Goal: Information Seeking & Learning: Find specific fact

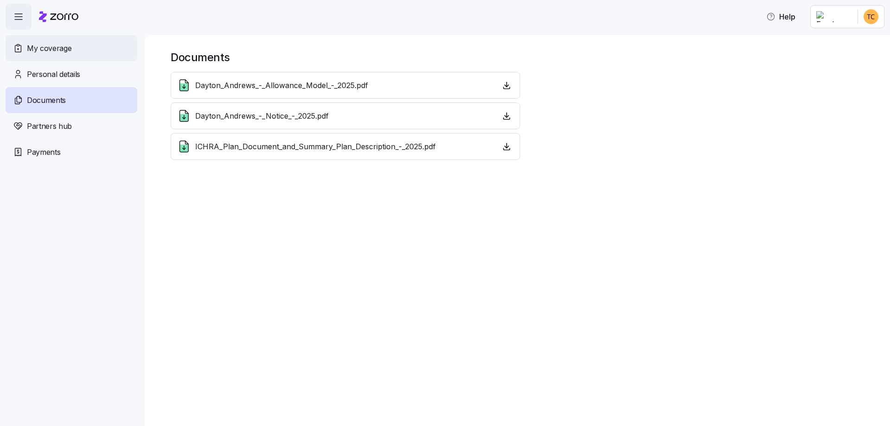
click at [67, 55] on div "My coverage" at bounding box center [72, 48] width 132 height 26
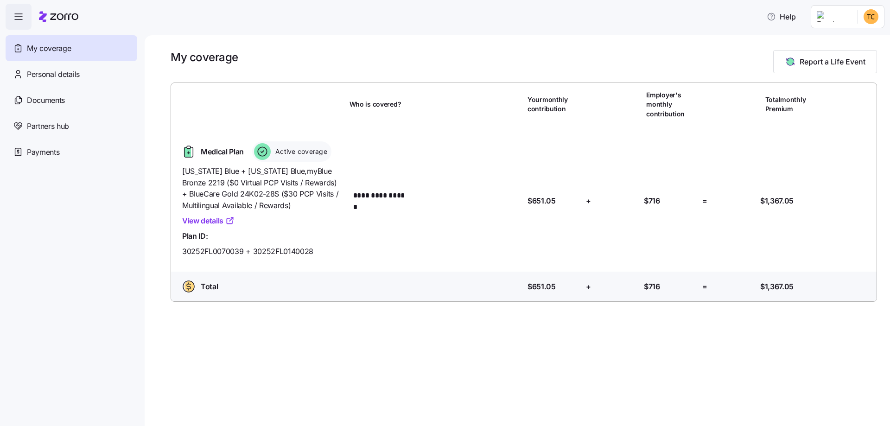
click at [218, 219] on link "View details" at bounding box center [208, 221] width 52 height 12
click at [221, 222] on link "View details" at bounding box center [208, 221] width 52 height 12
click at [69, 72] on span "Personal details" at bounding box center [53, 75] width 53 height 12
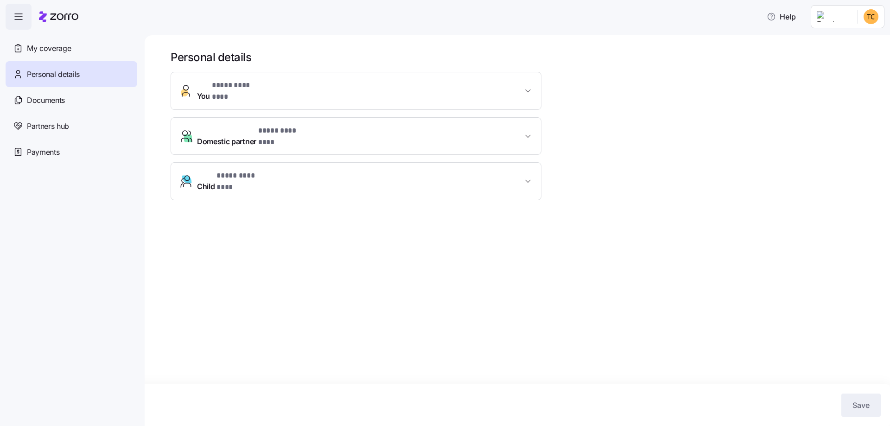
click at [233, 170] on span "* **** ******** *" at bounding box center [240, 176] width 47 height 12
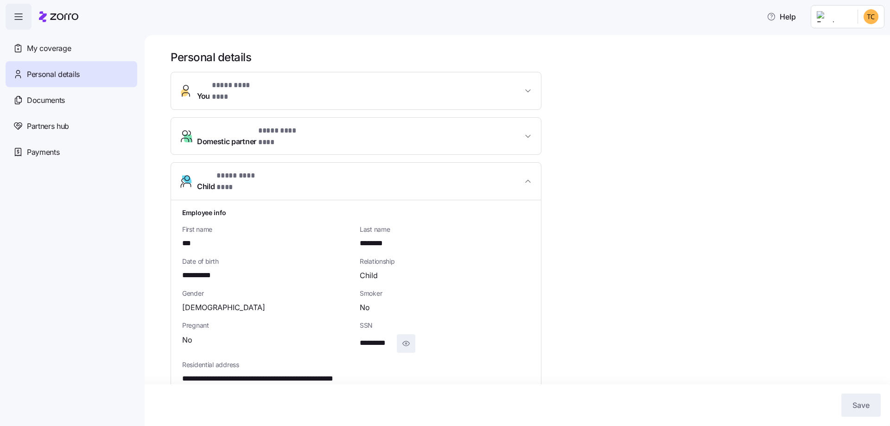
click at [410, 338] on icon "button" at bounding box center [406, 343] width 9 height 11
click at [424, 335] on span "button" at bounding box center [419, 344] width 18 height 18
click at [49, 101] on span "Documents" at bounding box center [46, 101] width 38 height 12
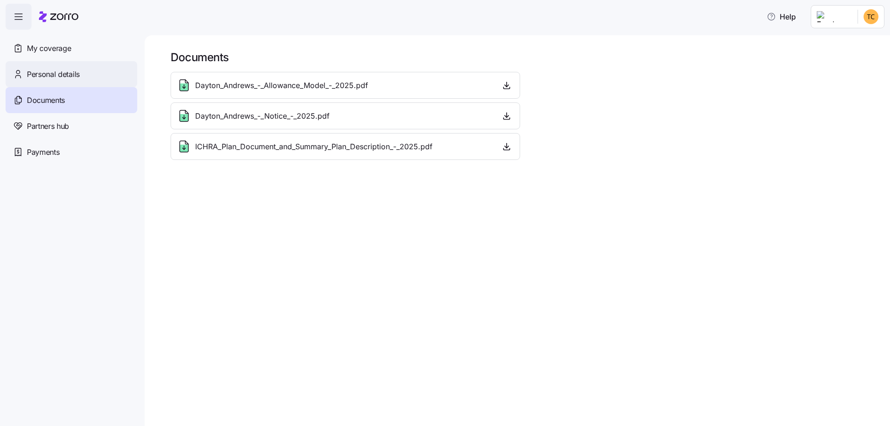
click at [49, 80] on div "Personal details" at bounding box center [72, 74] width 132 height 26
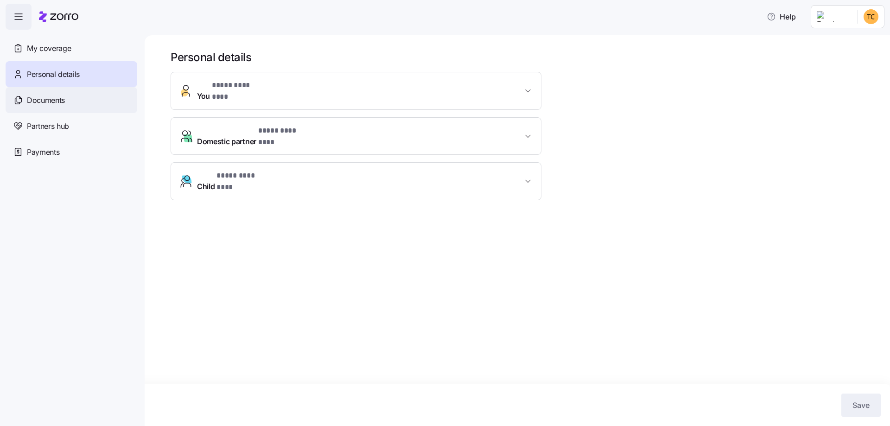
click at [67, 101] on div "Documents" at bounding box center [72, 100] width 132 height 26
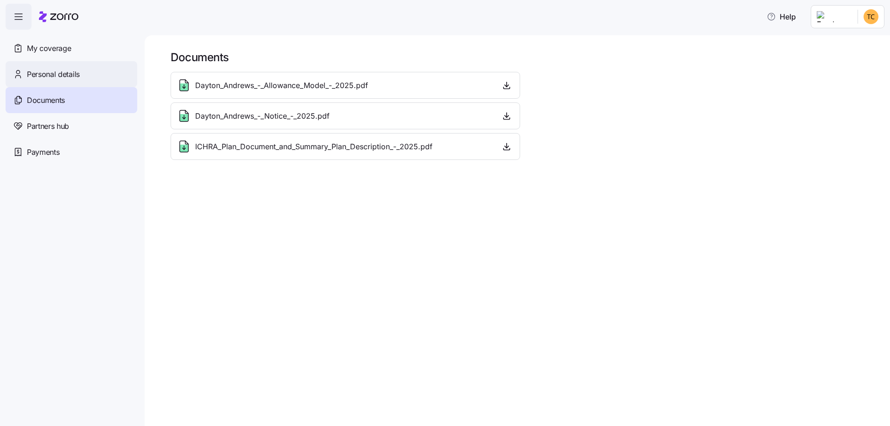
click at [46, 82] on div "Personal details" at bounding box center [72, 74] width 132 height 26
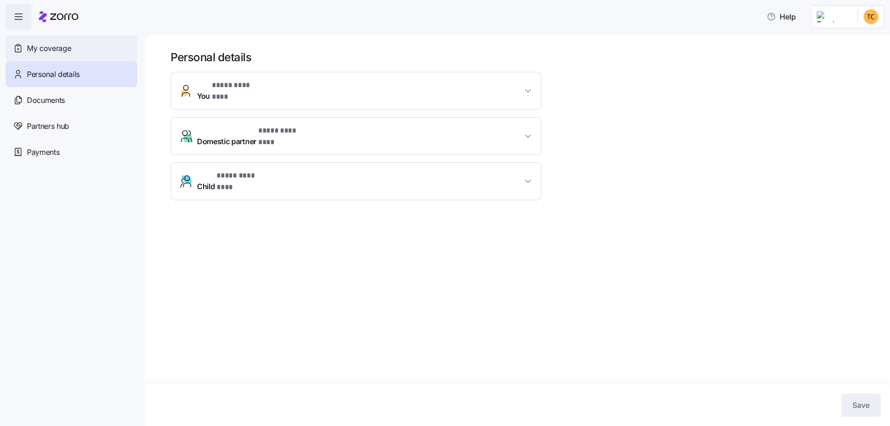
click at [63, 45] on span "My coverage" at bounding box center [49, 49] width 44 height 12
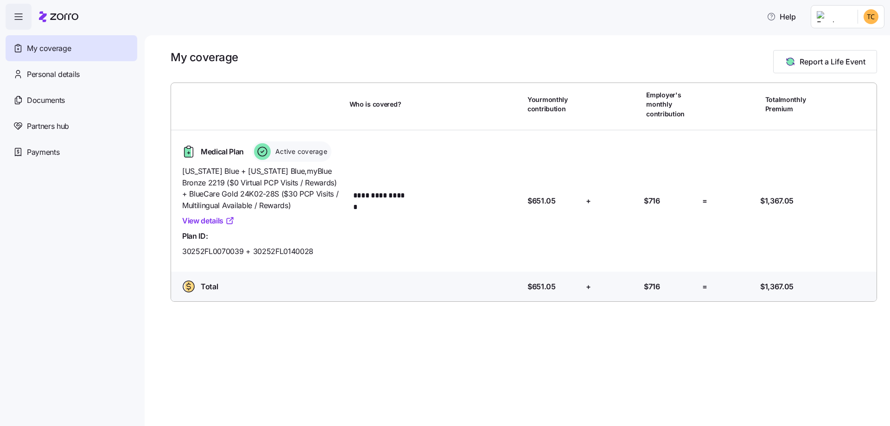
click at [219, 221] on link "View details" at bounding box center [208, 221] width 52 height 12
click at [218, 219] on link "View details" at bounding box center [208, 221] width 52 height 12
click at [55, 72] on span "Personal details" at bounding box center [53, 75] width 53 height 12
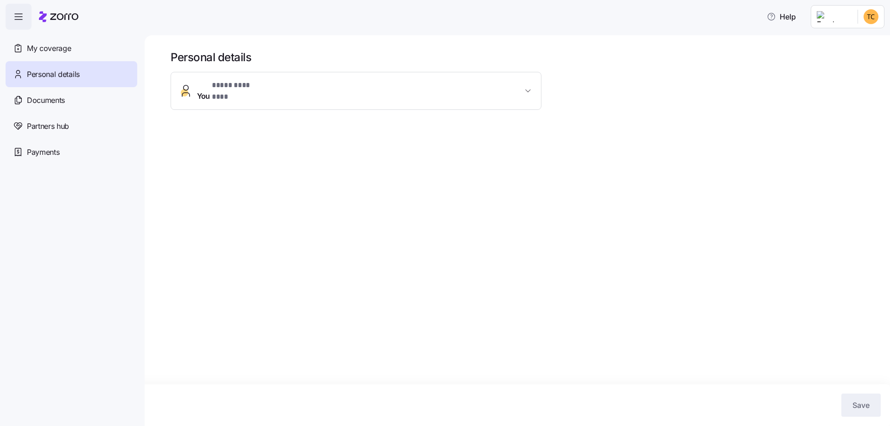
click at [227, 88] on span "* **** ******** *" at bounding box center [238, 86] width 52 height 12
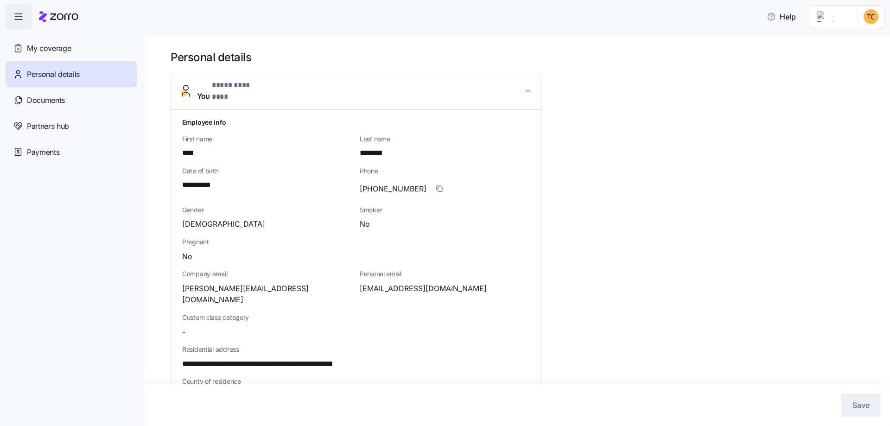
click at [227, 88] on span "* **** ******** *" at bounding box center [238, 86] width 52 height 12
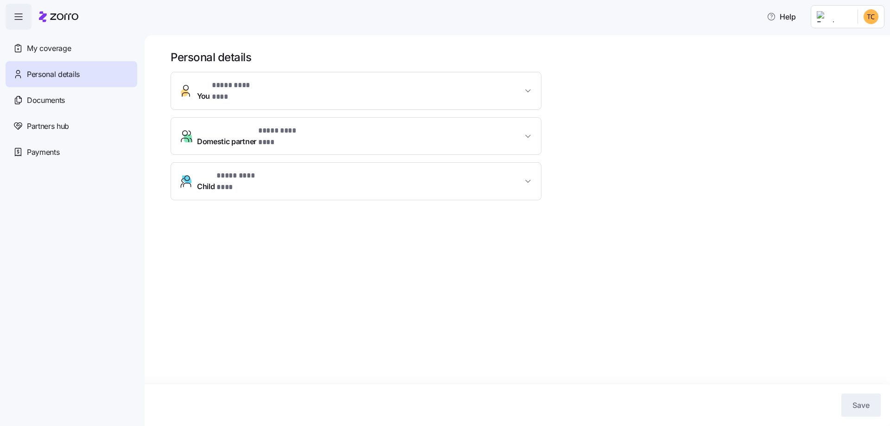
click at [259, 171] on button "Child * **** ******** *" at bounding box center [356, 181] width 370 height 37
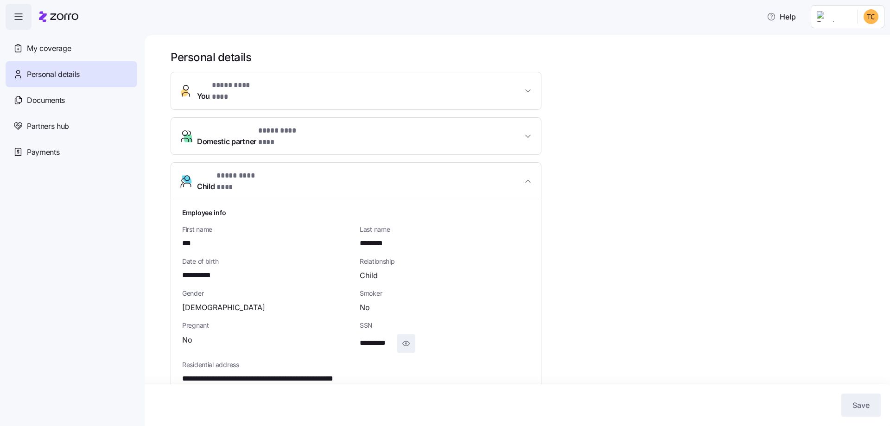
click at [410, 338] on icon "button" at bounding box center [406, 343] width 9 height 11
click at [410, 335] on span "button" at bounding box center [419, 344] width 18 height 18
click at [274, 163] on button "Child * **** ******** *" at bounding box center [356, 182] width 370 height 38
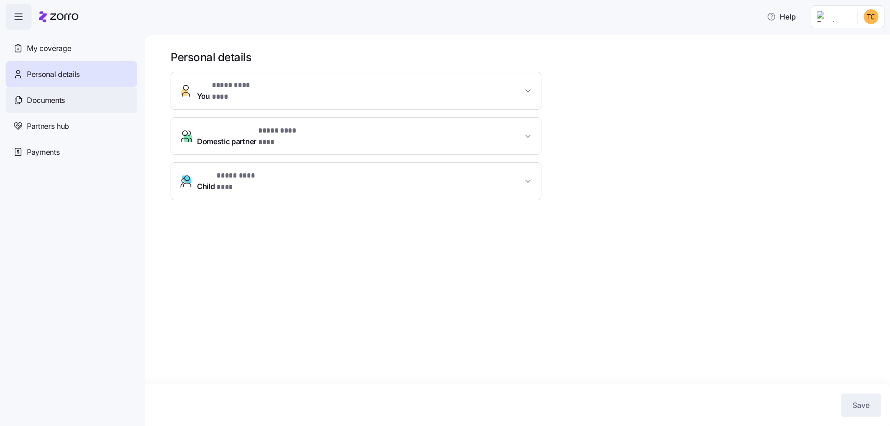
click at [41, 107] on div "Documents" at bounding box center [72, 100] width 132 height 26
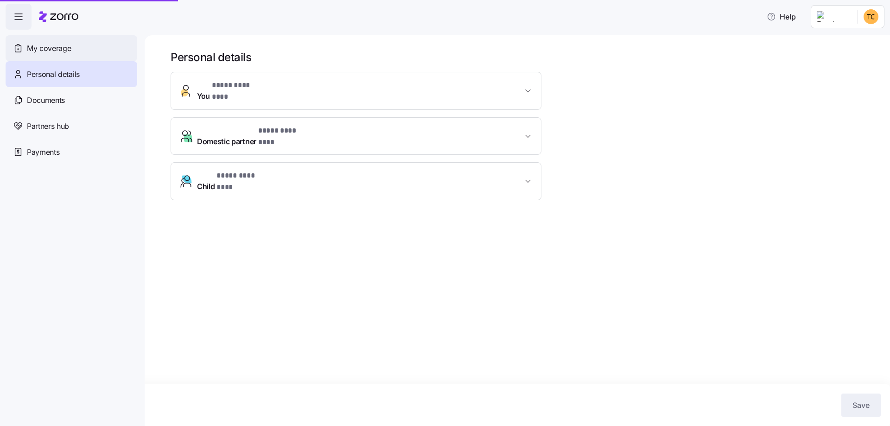
click at [51, 44] on span "My coverage" at bounding box center [49, 49] width 44 height 12
click at [63, 57] on div "My coverage" at bounding box center [72, 48] width 132 height 26
click at [69, 50] on span "My coverage" at bounding box center [49, 49] width 44 height 12
click at [56, 95] on span "Documents" at bounding box center [46, 101] width 38 height 12
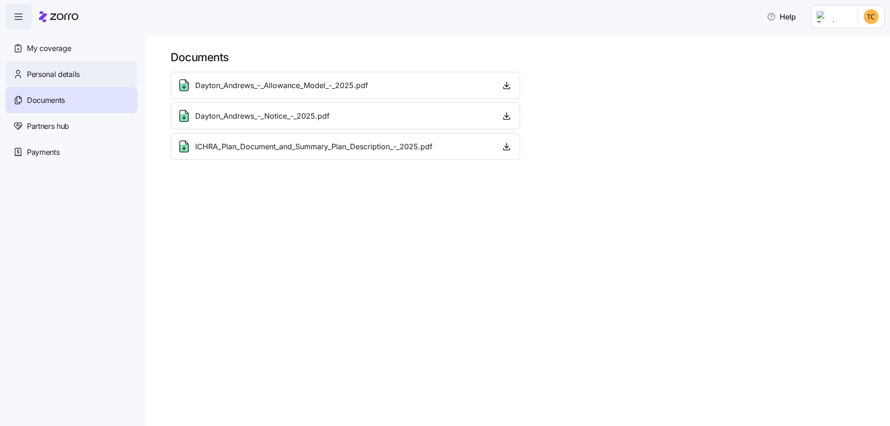
click at [44, 77] on span "Personal details" at bounding box center [53, 75] width 53 height 12
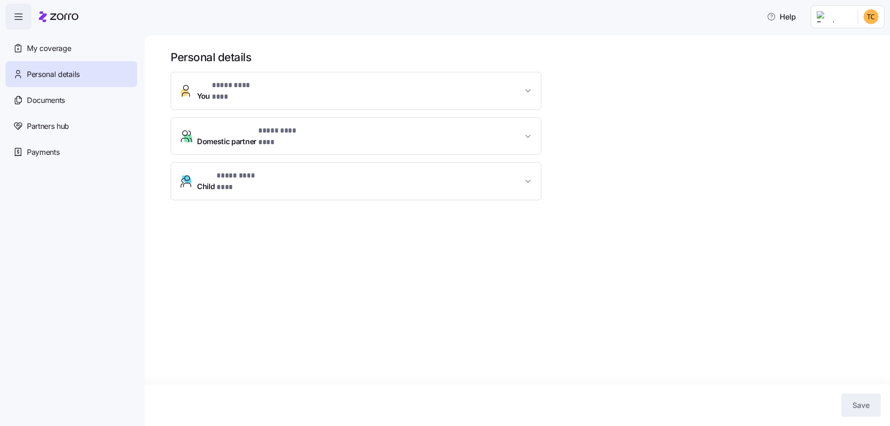
click at [48, 16] on icon at bounding box center [58, 16] width 39 height 11
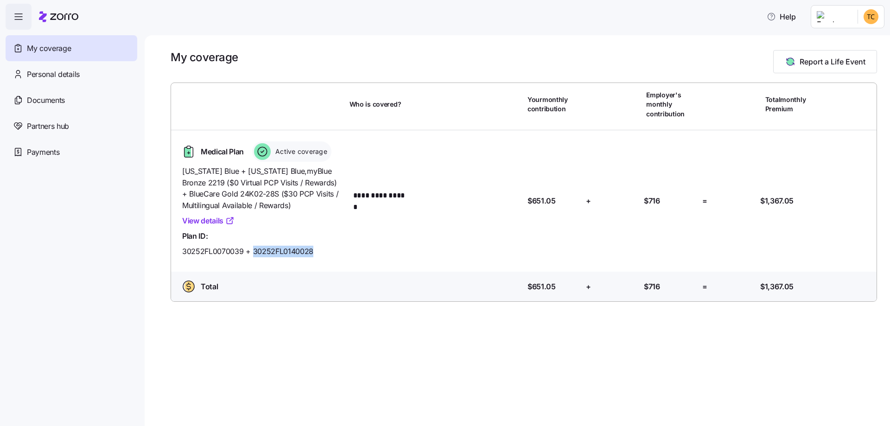
drag, startPoint x: 283, startPoint y: 236, endPoint x: 343, endPoint y: 240, distance: 59.5
click at [343, 240] on div "[US_STATE] Blue + [US_STATE] Blue , myBlue Bronze 2219 ($0 Virtual PCP Visits /…" at bounding box center [262, 211] width 167 height 99
copy span "30252FL0140028"
